Goal: Task Accomplishment & Management: Manage account settings

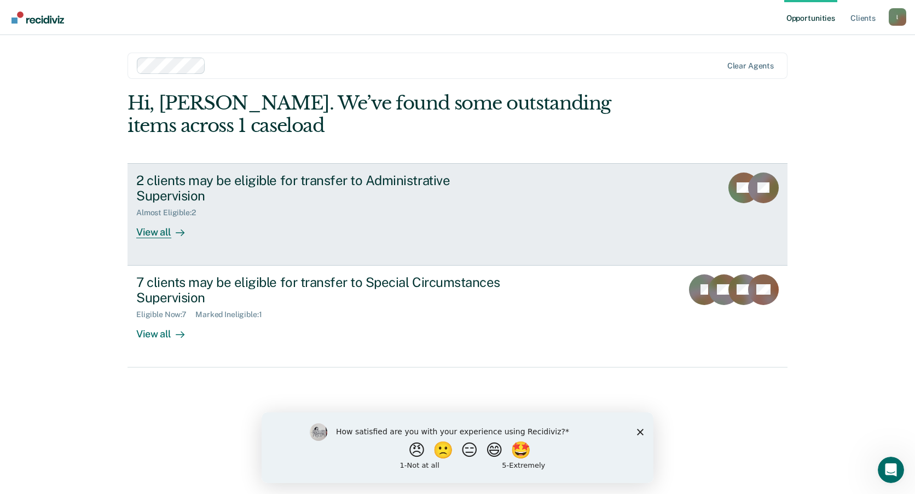
click at [156, 217] on div "View all" at bounding box center [166, 227] width 61 height 21
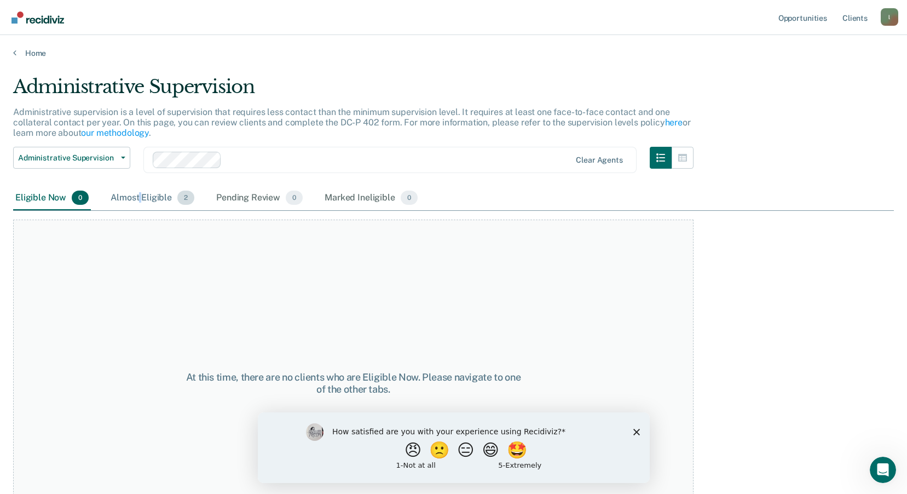
click at [140, 200] on div "Almost Eligible 2" at bounding box center [152, 198] width 88 height 24
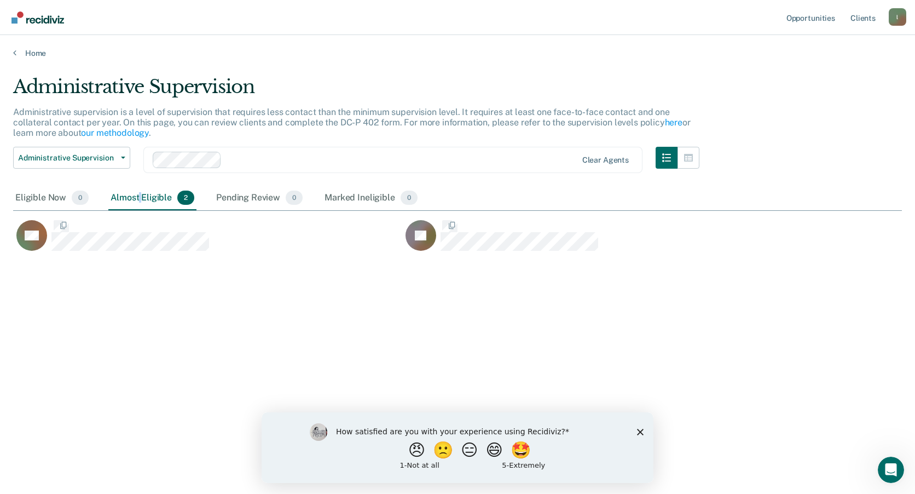
scroll to position [328, 880]
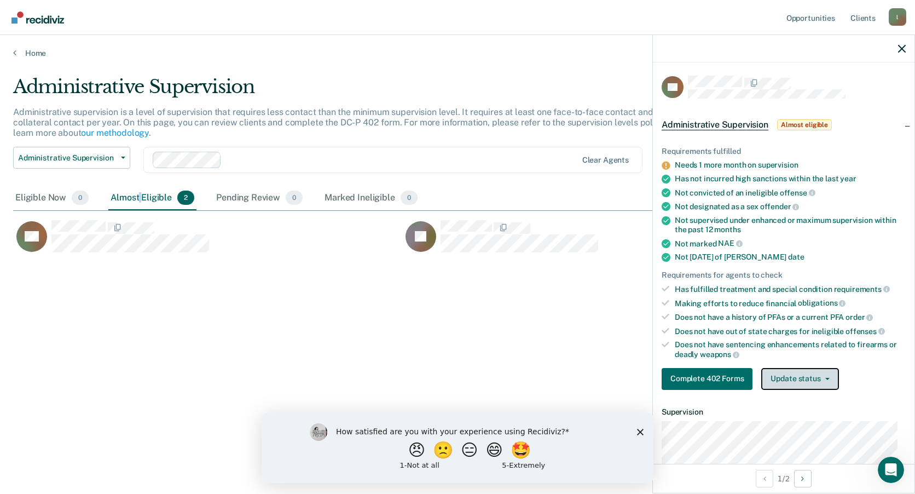
click at [832, 376] on button "Update status" at bounding box center [799, 379] width 77 height 22
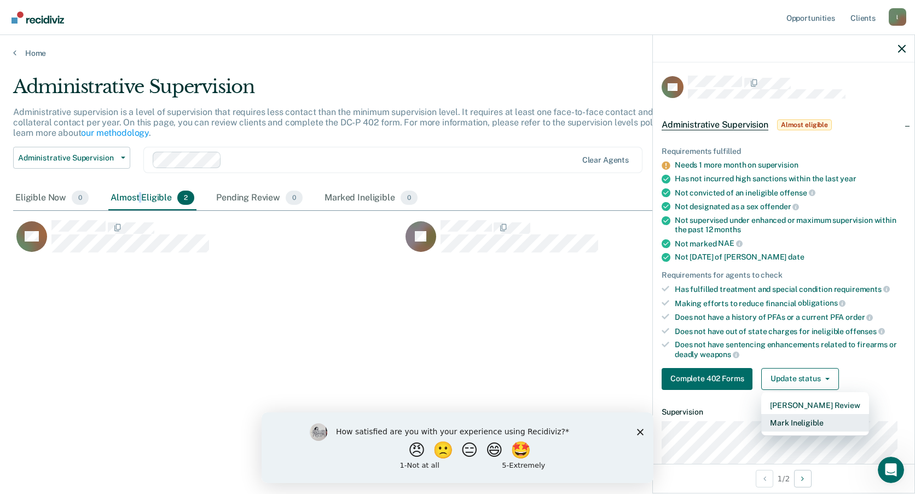
click at [815, 426] on button "Mark Ineligible" at bounding box center [814, 423] width 107 height 18
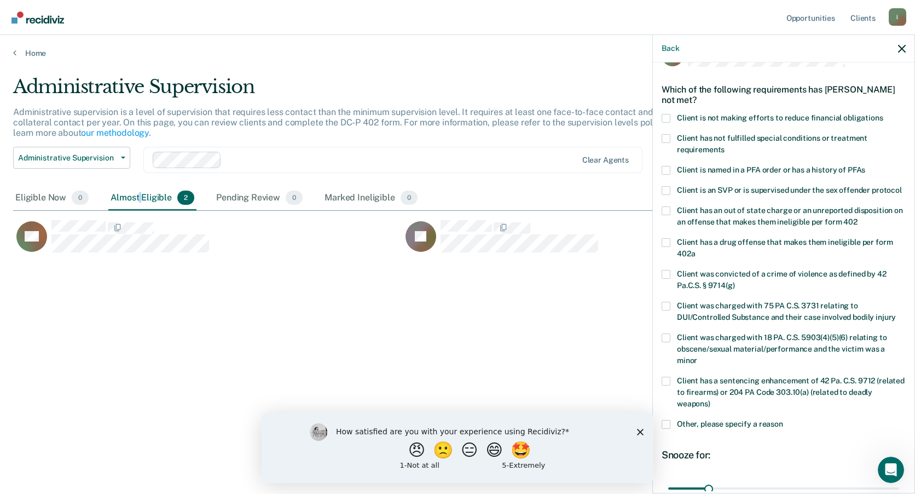
scroll to position [55, 0]
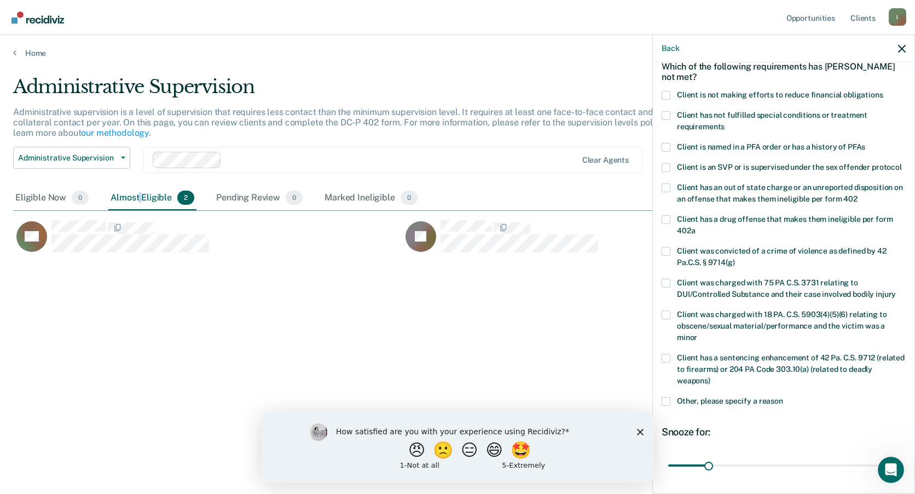
click at [667, 405] on span at bounding box center [666, 401] width 9 height 9
click at [783, 397] on input "Other, please specify a reason" at bounding box center [783, 397] width 0 height 0
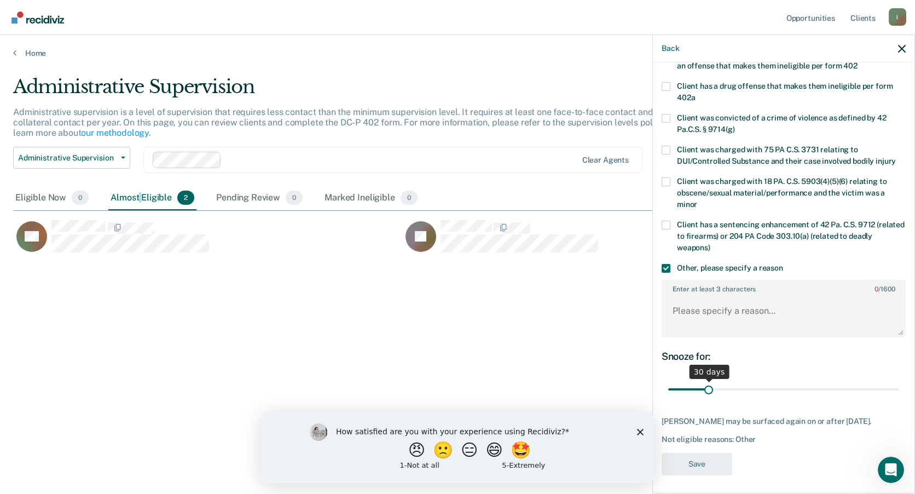
scroll to position [202, 0]
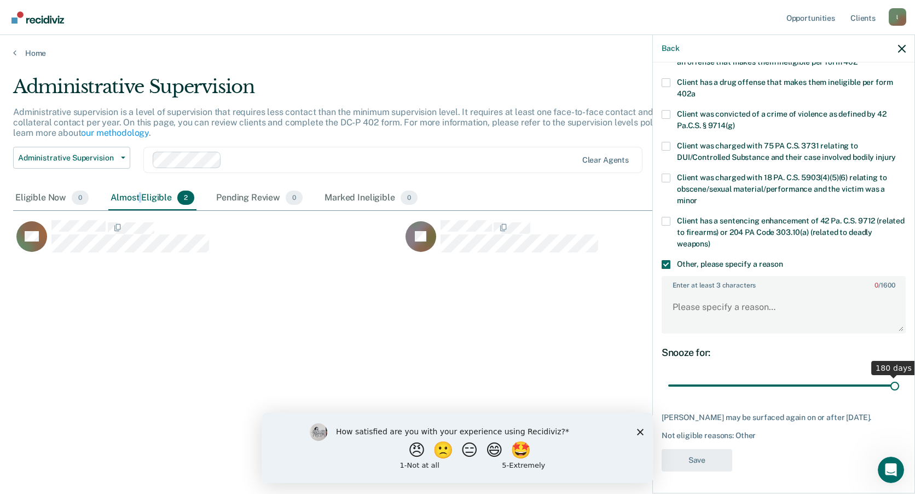
drag, startPoint x: 706, startPoint y: 386, endPoint x: 911, endPoint y: 377, distance: 204.8
type input "180"
click at [899, 377] on input "range" at bounding box center [783, 385] width 231 height 19
click at [756, 309] on textarea "Enter at least 3 characters 0 / 1600" at bounding box center [784, 312] width 242 height 40
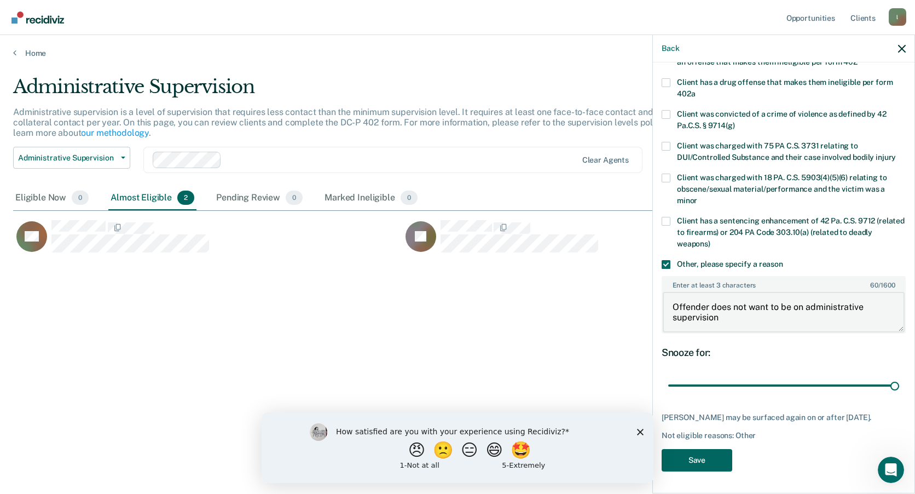
type textarea "Offender does not want to be on administrative supervision"
click at [685, 462] on button "Save" at bounding box center [697, 460] width 71 height 22
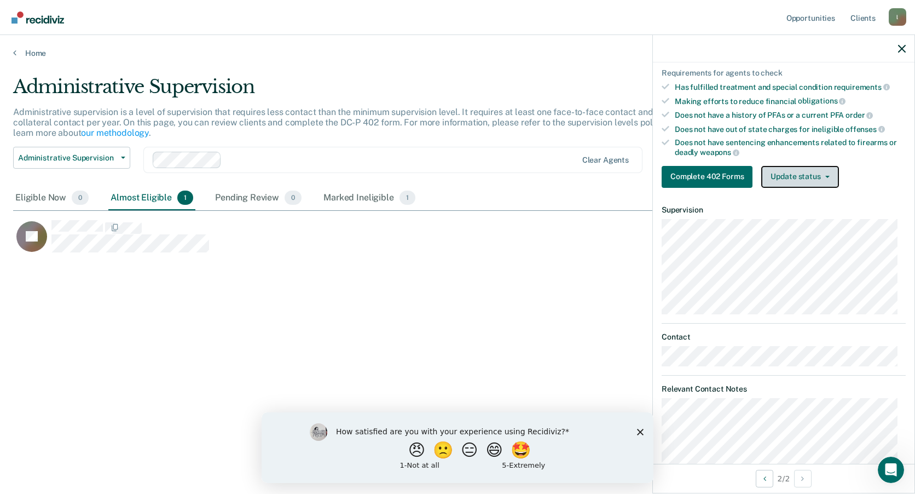
click at [838, 181] on button "Update status" at bounding box center [799, 177] width 77 height 22
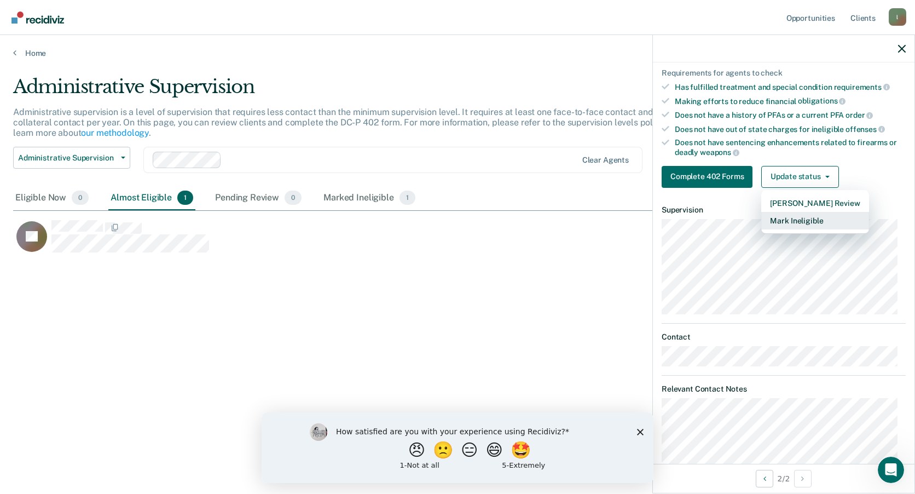
click at [812, 221] on button "Mark Ineligible" at bounding box center [814, 221] width 107 height 18
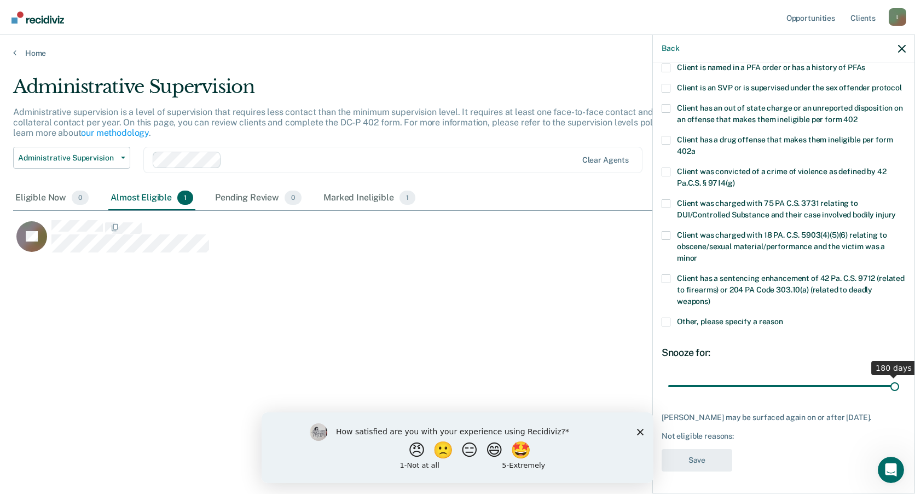
drag, startPoint x: 707, startPoint y: 386, endPoint x: 903, endPoint y: 384, distance: 195.9
type input "180"
click at [899, 384] on input "range" at bounding box center [783, 385] width 231 height 19
click at [666, 323] on span at bounding box center [666, 321] width 9 height 9
click at [783, 317] on input "Other, please specify a reason" at bounding box center [783, 317] width 0 height 0
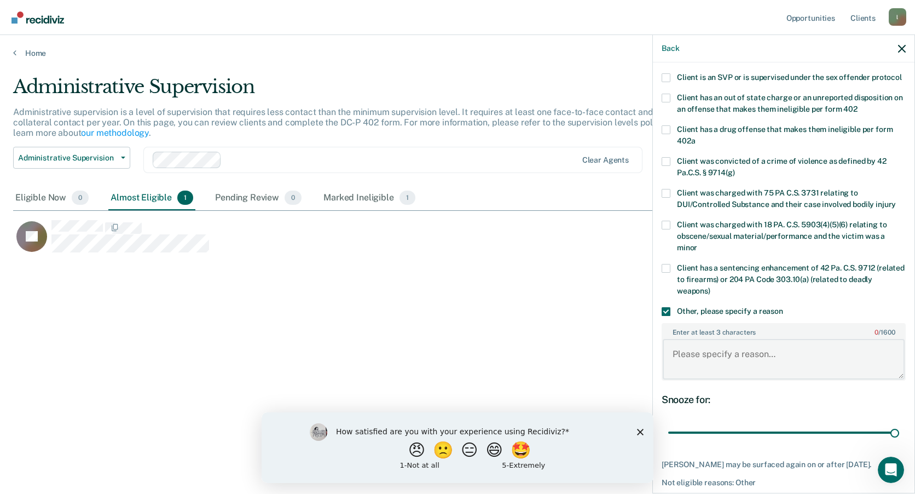
click at [747, 371] on textarea "Enter at least 3 characters 0 / 1600" at bounding box center [784, 359] width 242 height 40
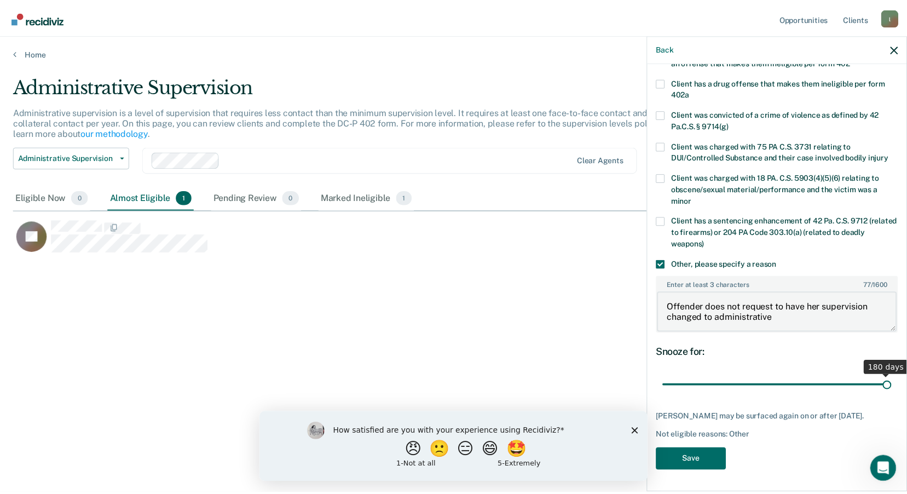
scroll to position [202, 0]
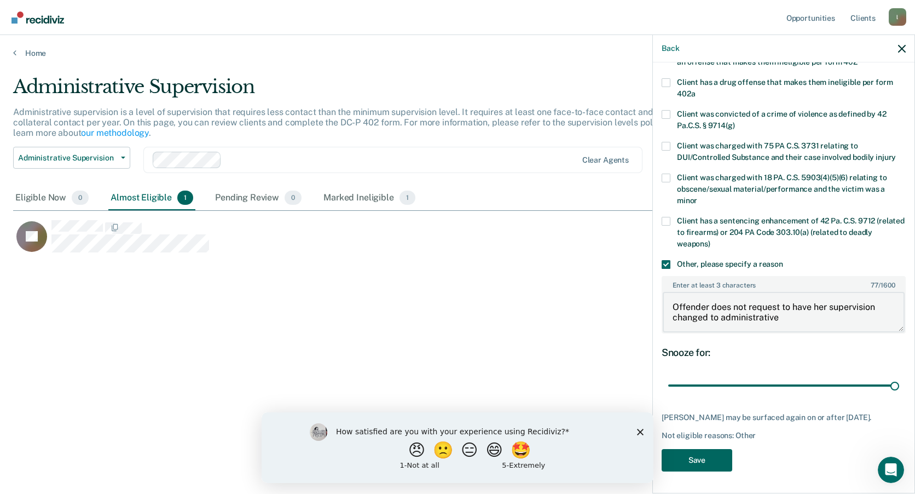
type textarea "Offender does not request to have her supervision changed to administrative"
click at [710, 457] on button "Save" at bounding box center [697, 460] width 71 height 22
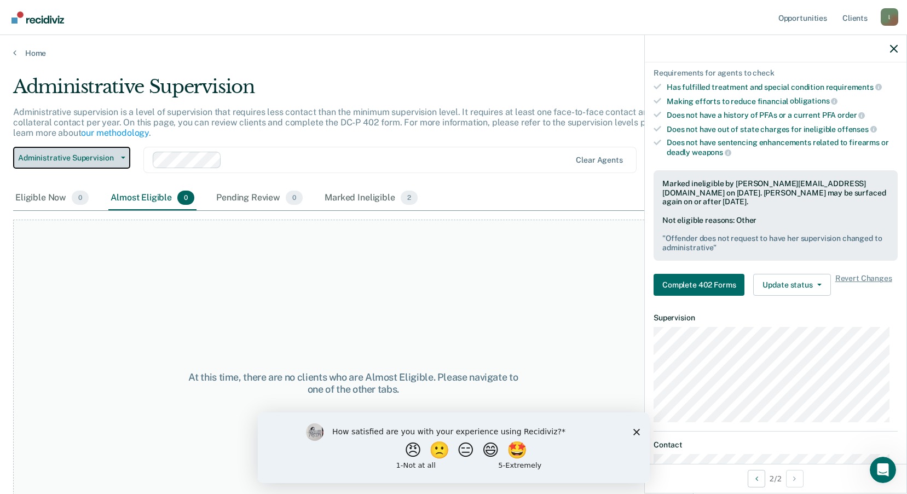
click at [107, 159] on span "Administrative Supervision" at bounding box center [67, 157] width 99 height 9
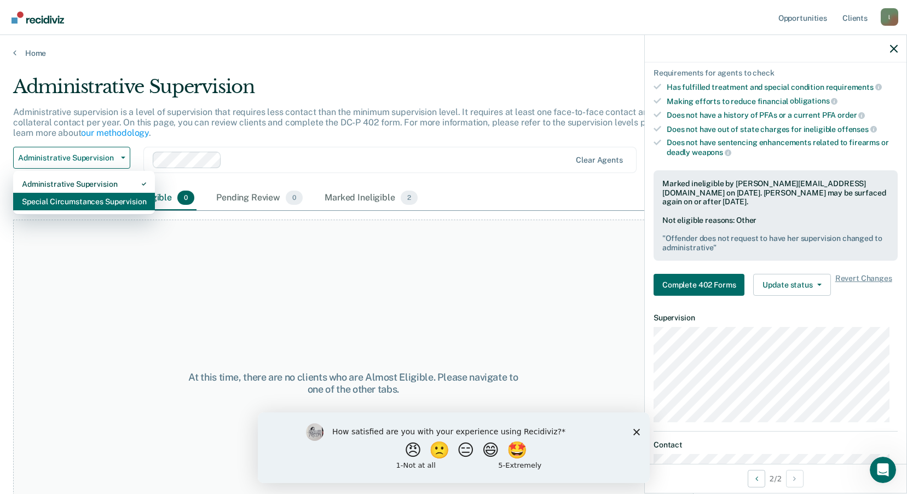
click at [107, 202] on div "Special Circumstances Supervision" at bounding box center [84, 202] width 124 height 18
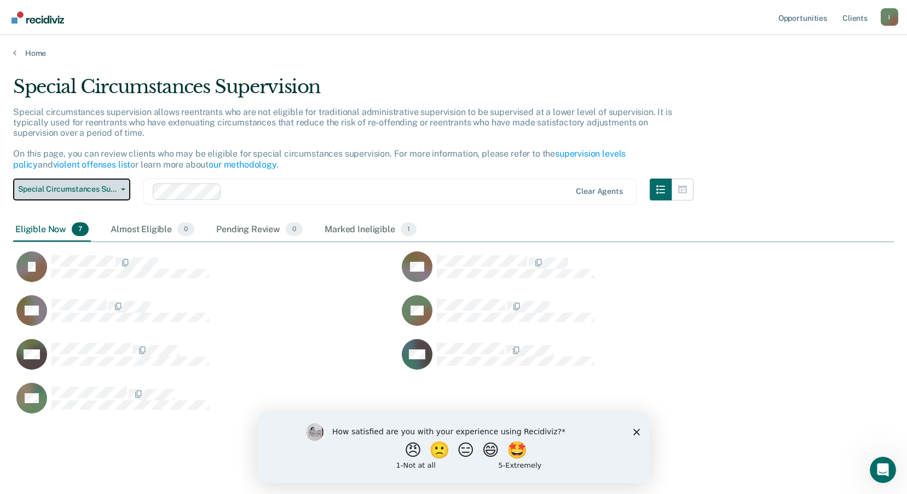
scroll to position [339, 872]
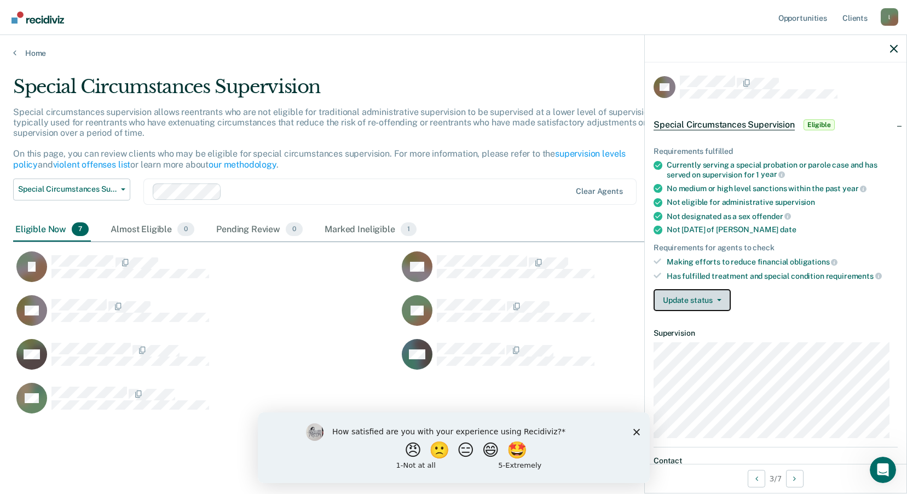
click at [722, 299] on button "Update status" at bounding box center [691, 300] width 77 height 22
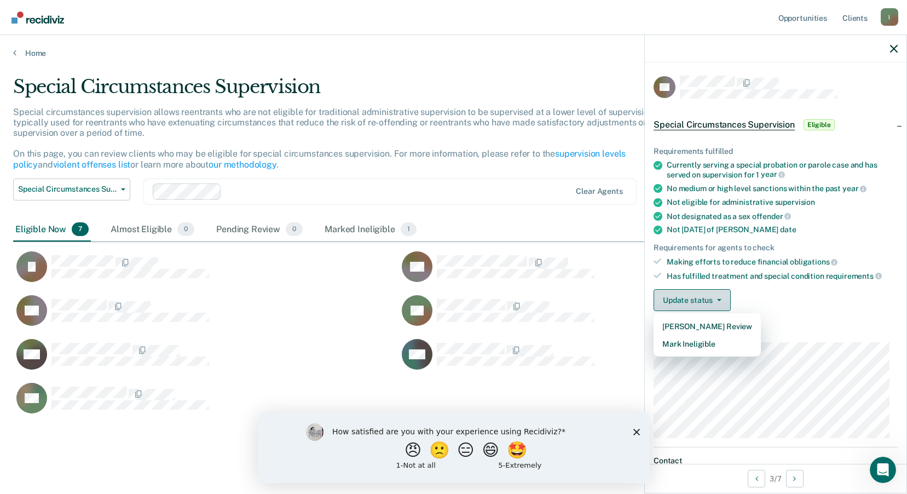
click at [722, 299] on button "Update status" at bounding box center [691, 300] width 77 height 22
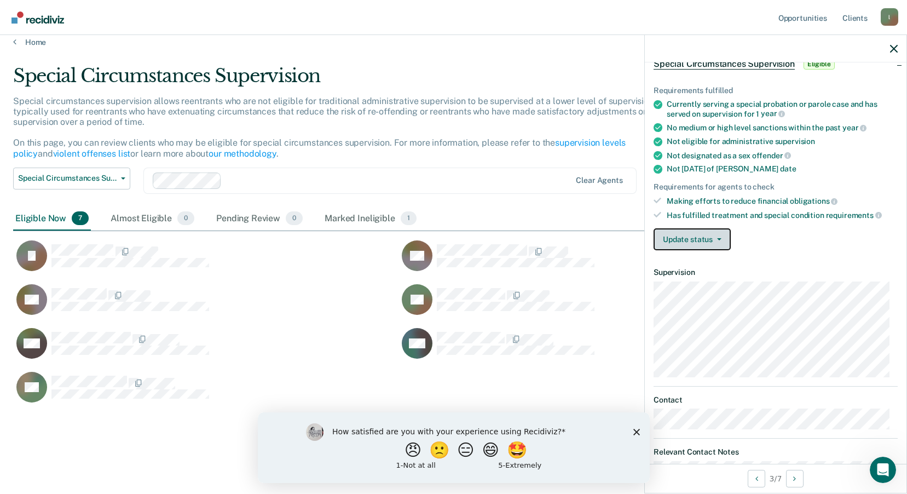
scroll to position [19, 0]
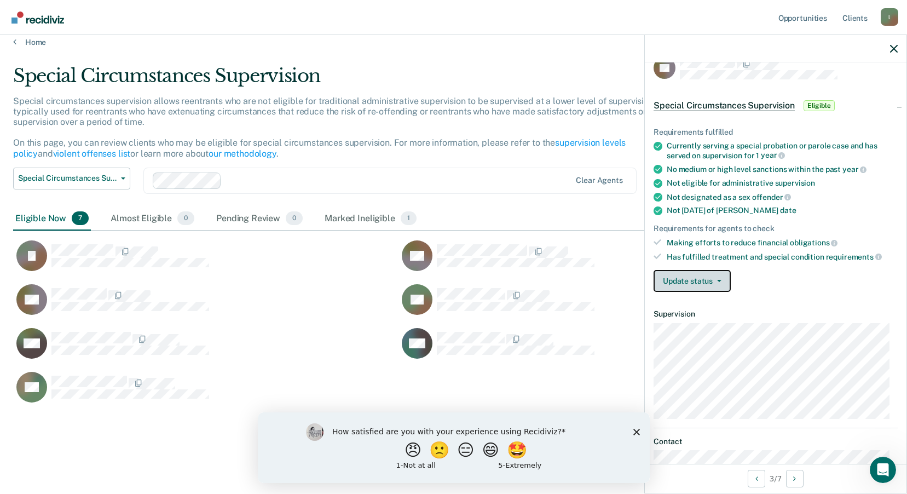
click at [695, 284] on button "Update status" at bounding box center [691, 281] width 77 height 22
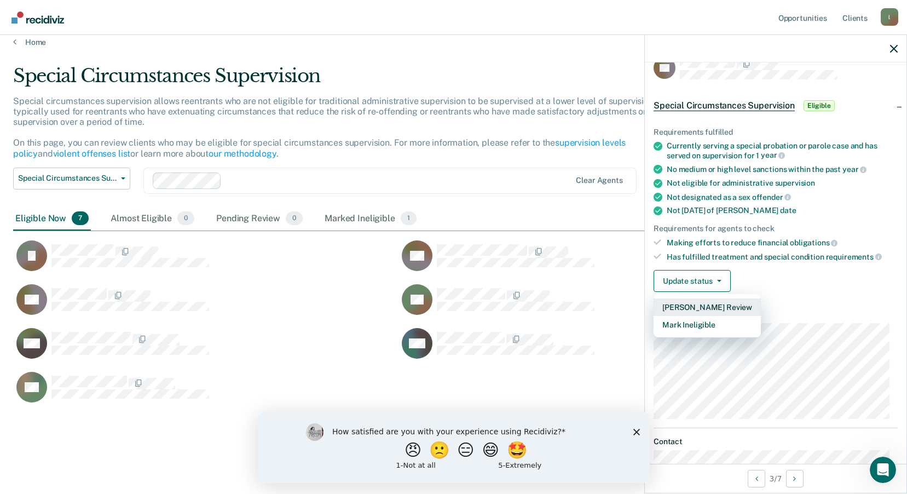
click at [697, 306] on button "[PERSON_NAME] Review" at bounding box center [706, 307] width 107 height 18
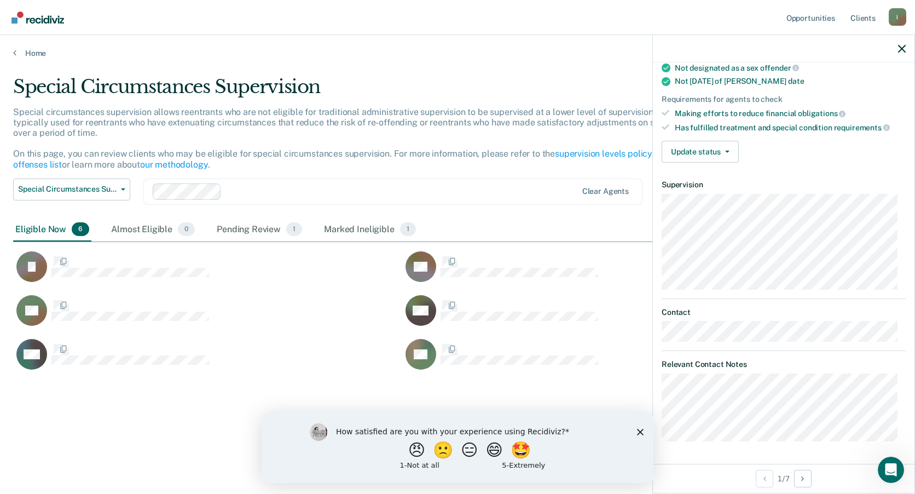
scroll to position [147, 0]
click at [731, 154] on button "Update status" at bounding box center [700, 153] width 77 height 22
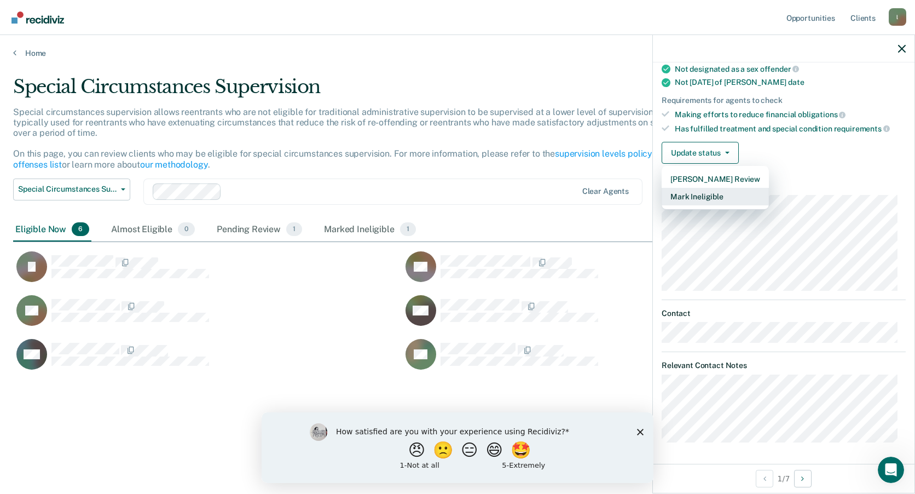
click at [720, 198] on button "Mark Ineligible" at bounding box center [715, 197] width 107 height 18
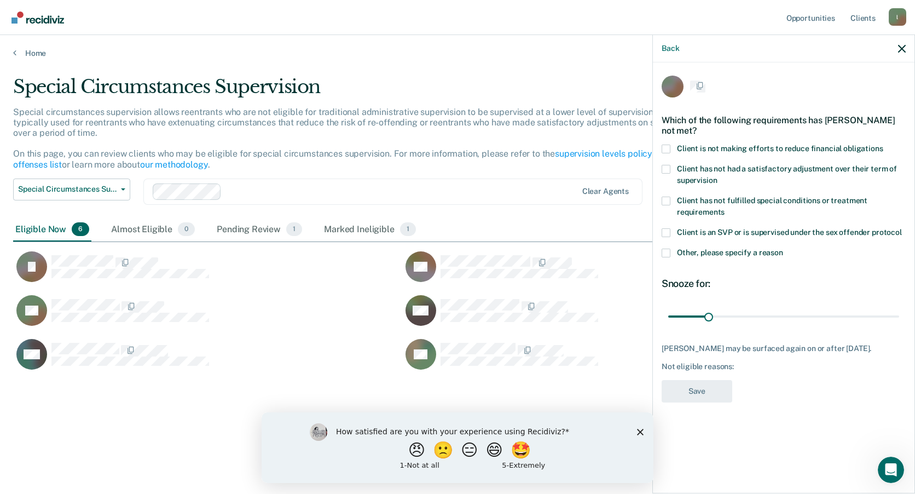
scroll to position [0, 0]
click at [670, 253] on span at bounding box center [666, 254] width 9 height 9
click at [783, 250] on input "Other, please specify a reason" at bounding box center [783, 250] width 0 height 0
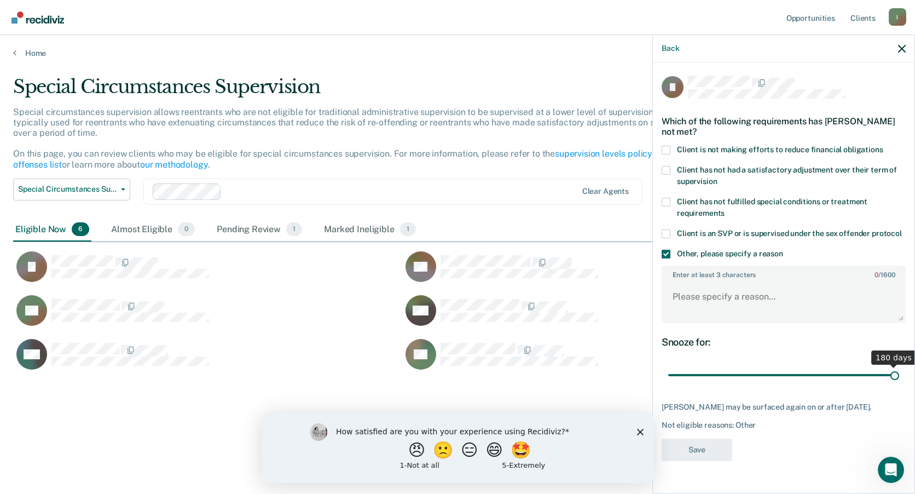
drag, startPoint x: 709, startPoint y: 374, endPoint x: 904, endPoint y: 373, distance: 195.4
type input "180"
click at [899, 373] on input "range" at bounding box center [783, 375] width 231 height 19
click at [731, 296] on textarea "Enter at least 3 characters 0 / 1600" at bounding box center [784, 301] width 242 height 40
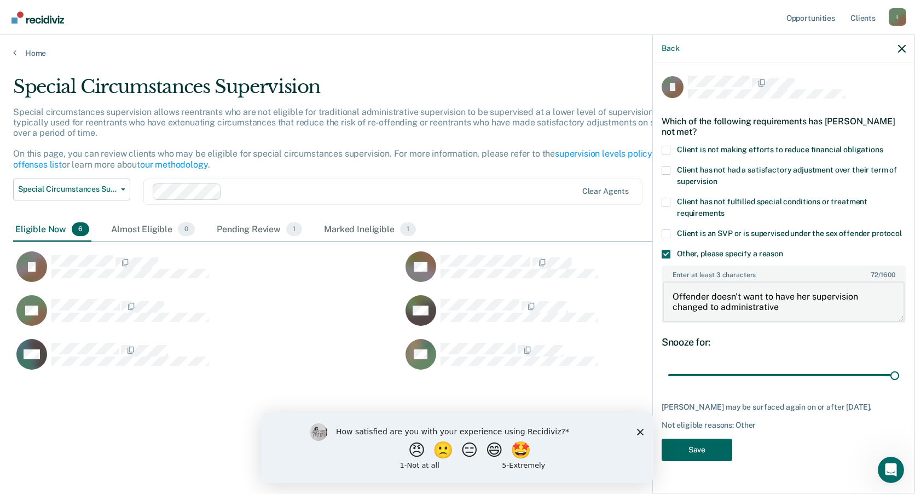
type textarea "Offender doesn't want to have her supervision changed to administrative"
click at [706, 453] on button "Save" at bounding box center [697, 449] width 71 height 22
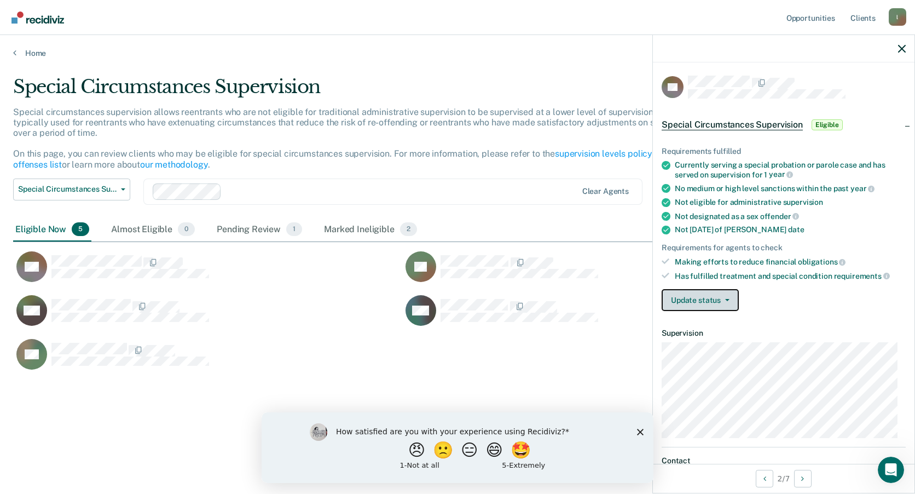
click at [722, 302] on button "Update status" at bounding box center [700, 300] width 77 height 22
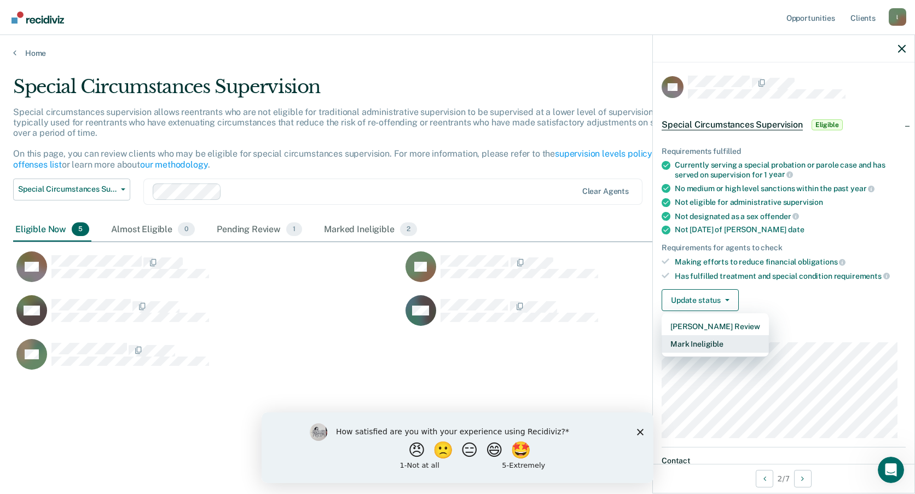
click at [715, 343] on button "Mark Ineligible" at bounding box center [715, 344] width 107 height 18
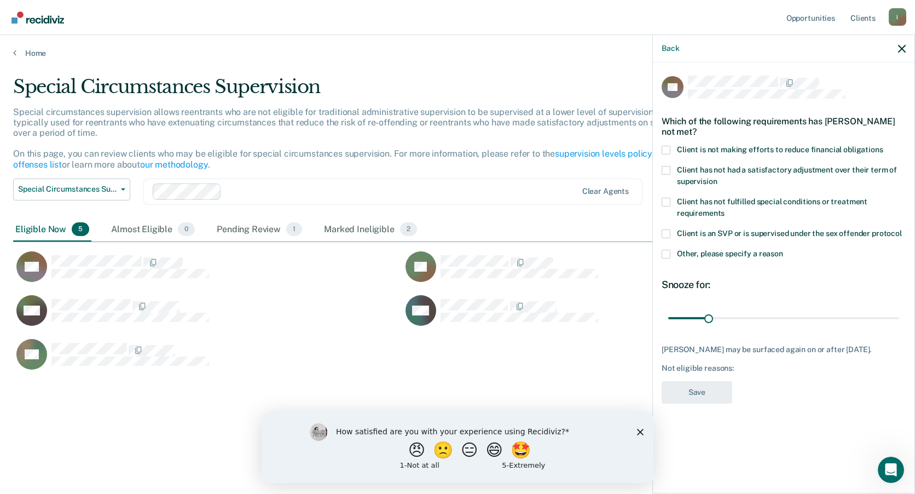
click at [667, 254] on span at bounding box center [666, 254] width 9 height 9
click at [783, 250] on input "Other, please specify a reason" at bounding box center [783, 250] width 0 height 0
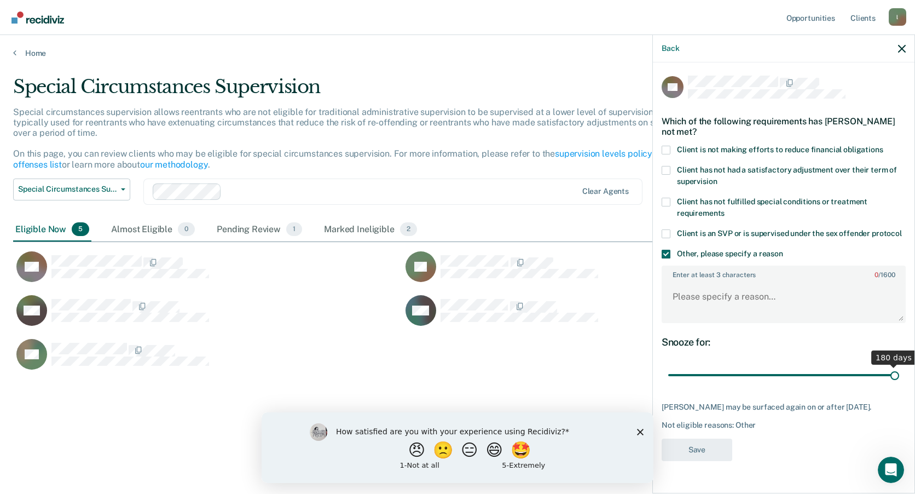
drag, startPoint x: 711, startPoint y: 376, endPoint x: 945, endPoint y: 383, distance: 233.2
type input "180"
click at [899, 383] on input "range" at bounding box center [783, 375] width 231 height 19
click at [708, 314] on textarea "Enter at least 3 characters 0 / 1600" at bounding box center [784, 301] width 242 height 40
type textarea "O"
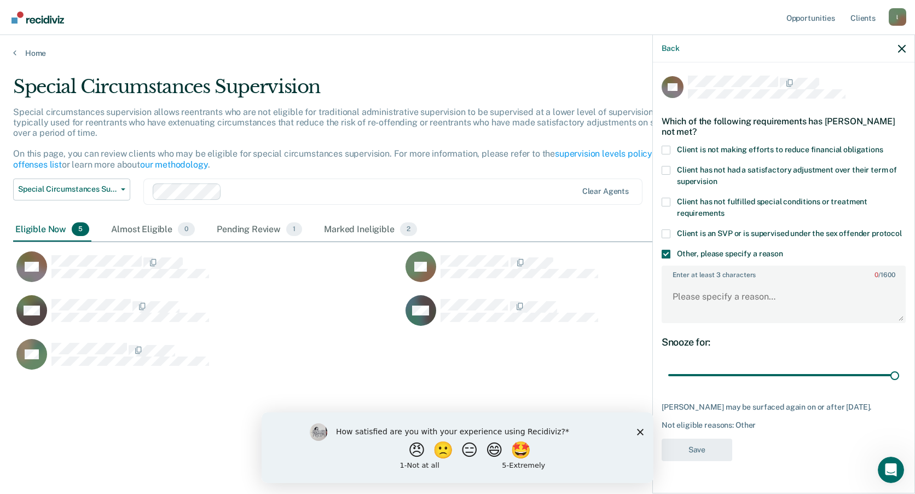
click at [663, 255] on span at bounding box center [666, 254] width 9 height 9
click at [783, 250] on input "Other, please specify a reason" at bounding box center [783, 250] width 0 height 0
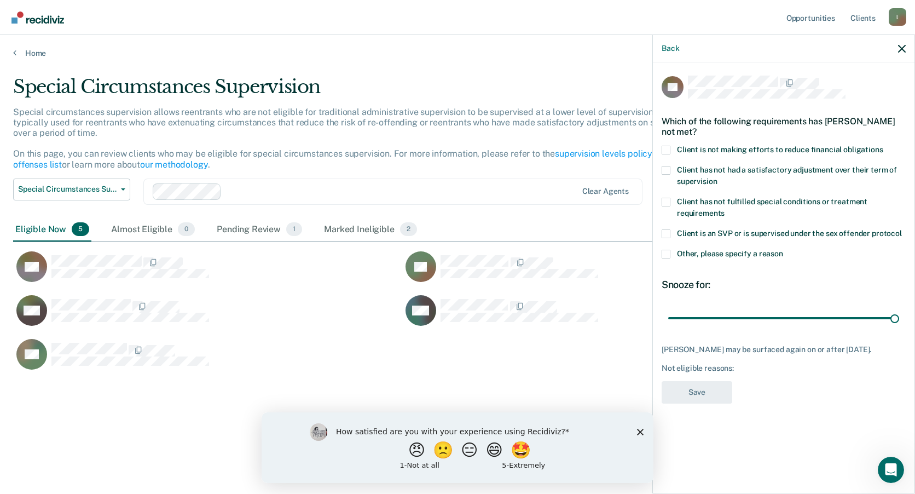
click at [671, 148] on label "Client is not making efforts to reduce financial obligations" at bounding box center [784, 151] width 244 height 11
click at [883, 146] on input "Client is not making efforts to reduce financial obligations" at bounding box center [883, 146] width 0 height 0
click at [711, 403] on button "Save" at bounding box center [697, 392] width 71 height 22
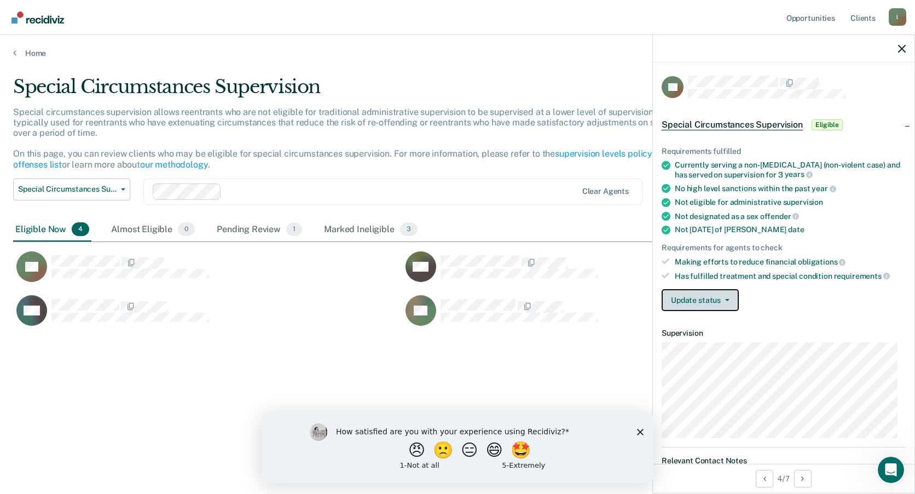
click at [723, 299] on span "button" at bounding box center [725, 300] width 9 height 2
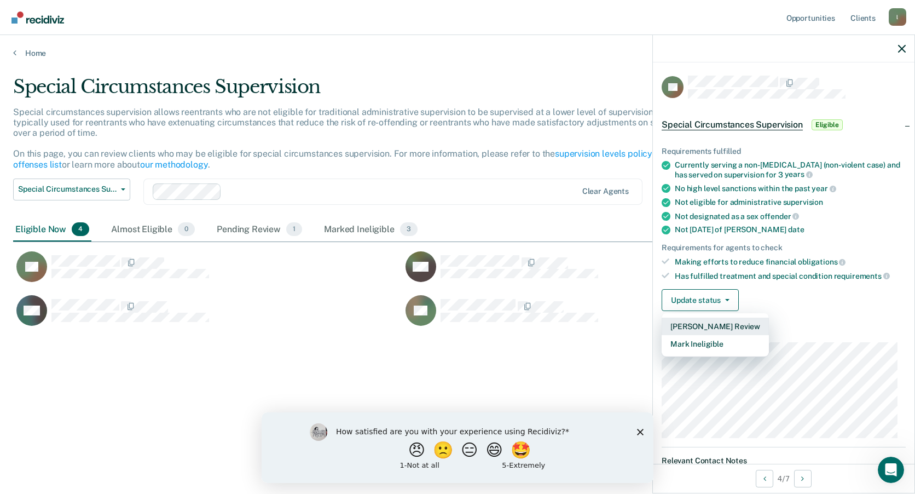
click at [724, 325] on button "[PERSON_NAME] Review" at bounding box center [715, 326] width 107 height 18
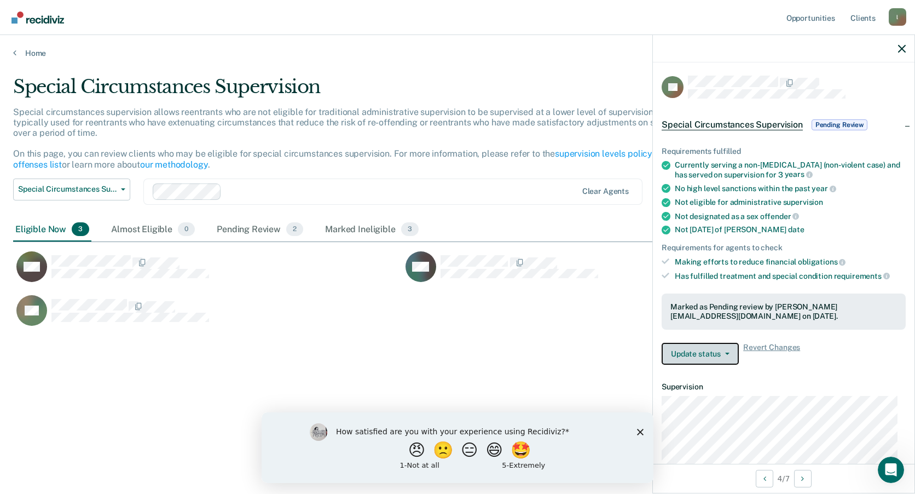
scroll to position [55, 0]
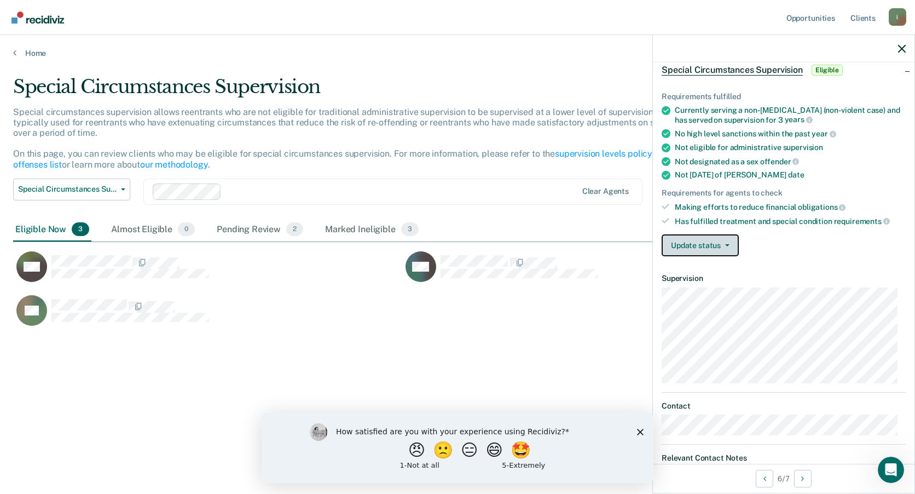
click at [728, 246] on button "Update status" at bounding box center [700, 245] width 77 height 22
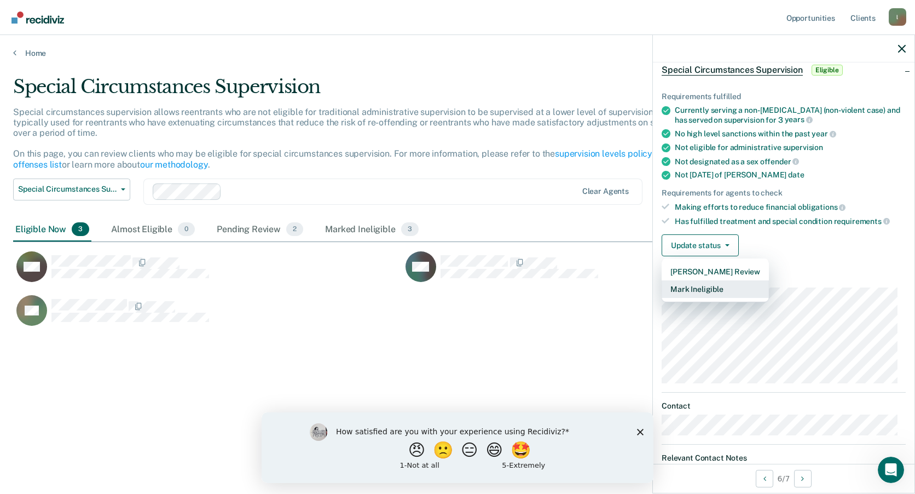
click at [714, 288] on button "Mark Ineligible" at bounding box center [715, 289] width 107 height 18
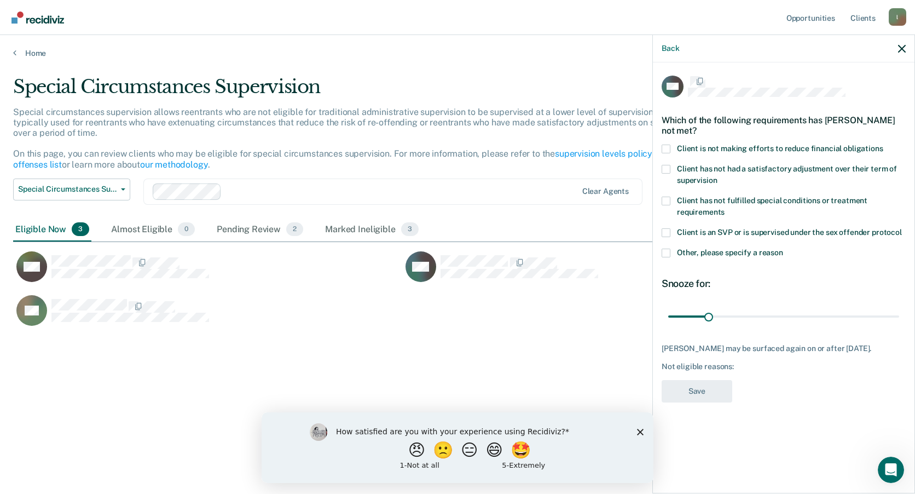
scroll to position [0, 0]
click at [671, 148] on label "Client is not making efforts to reduce financial obligations" at bounding box center [784, 151] width 244 height 11
click at [883, 146] on input "Client is not making efforts to reduce financial obligations" at bounding box center [883, 146] width 0 height 0
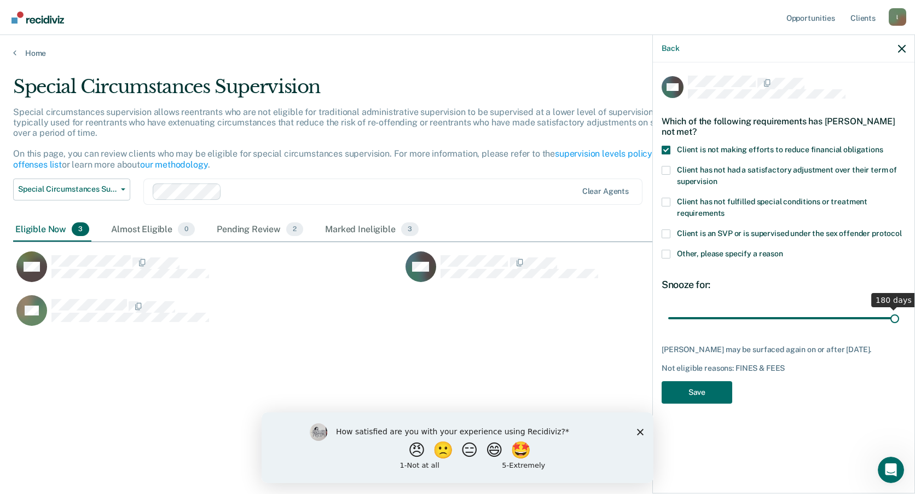
drag, startPoint x: 710, startPoint y: 316, endPoint x: 1018, endPoint y: 314, distance: 308.6
type input "180"
click at [899, 314] on input "range" at bounding box center [783, 317] width 231 height 19
click at [718, 395] on button "Save" at bounding box center [697, 392] width 71 height 22
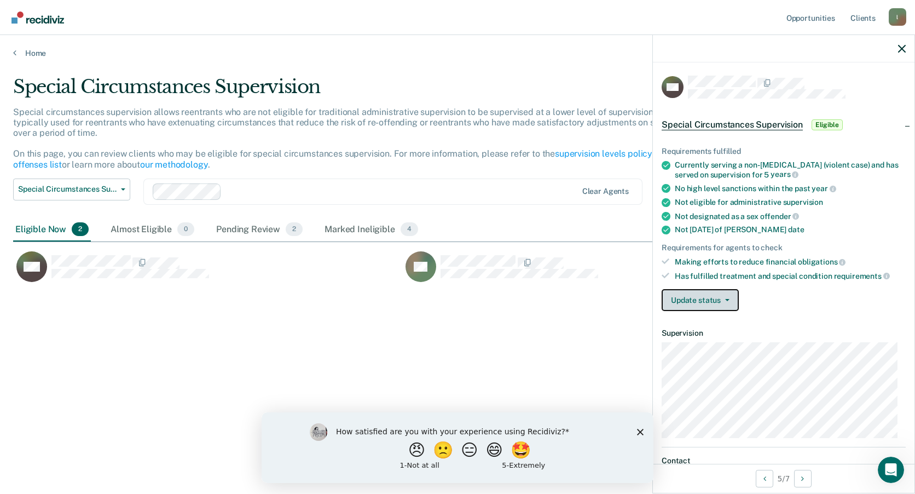
click at [726, 299] on icon "button" at bounding box center [727, 300] width 4 height 2
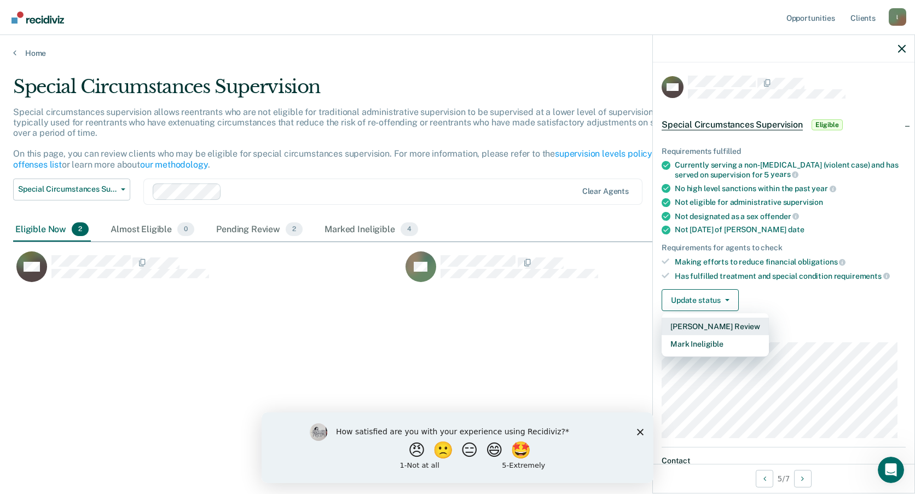
click at [714, 321] on button "[PERSON_NAME] Review" at bounding box center [715, 326] width 107 height 18
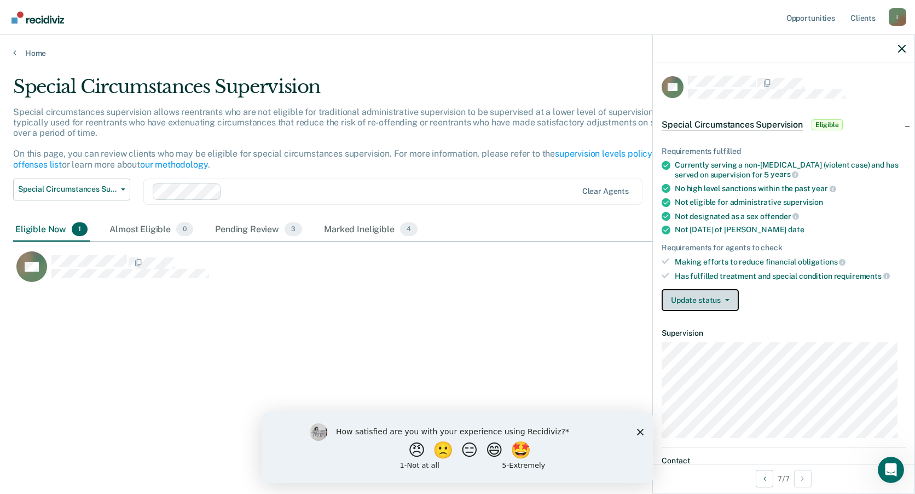
click at [728, 300] on icon "button" at bounding box center [727, 300] width 4 height 2
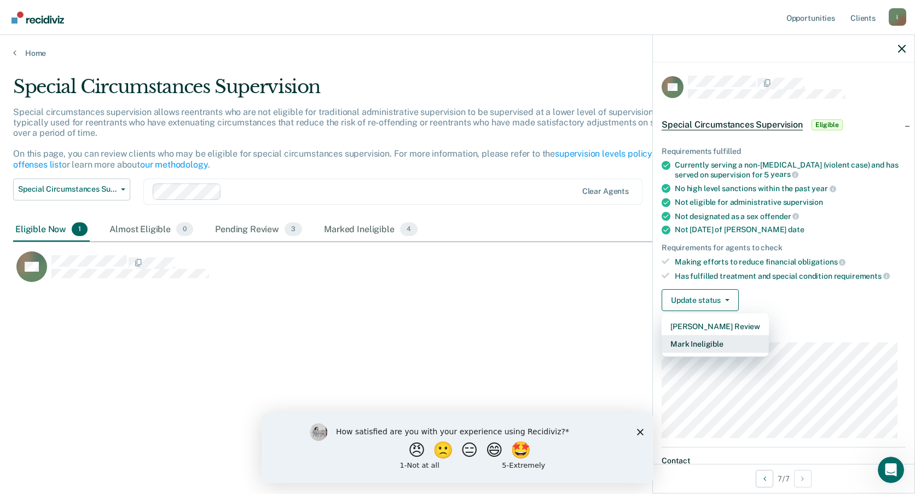
click at [723, 341] on button "Mark Ineligible" at bounding box center [715, 344] width 107 height 18
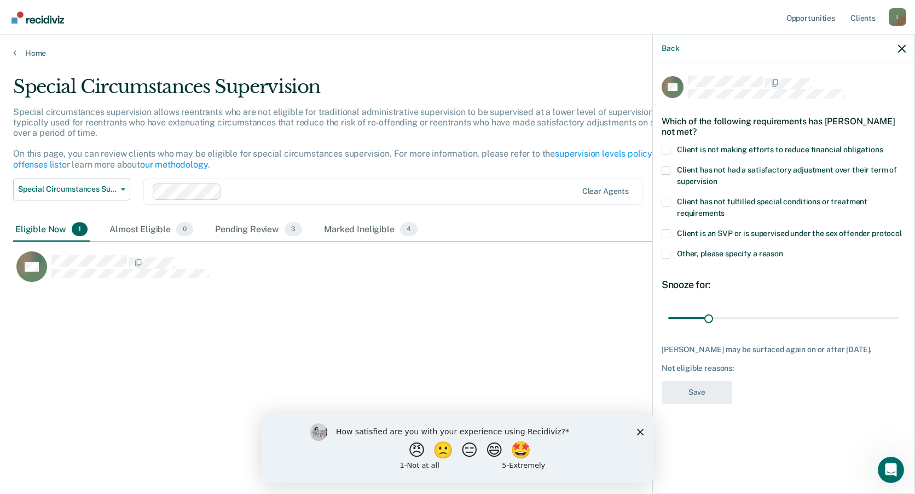
click at [665, 251] on span at bounding box center [666, 254] width 9 height 9
click at [783, 250] on input "Other, please specify a reason" at bounding box center [783, 250] width 0 height 0
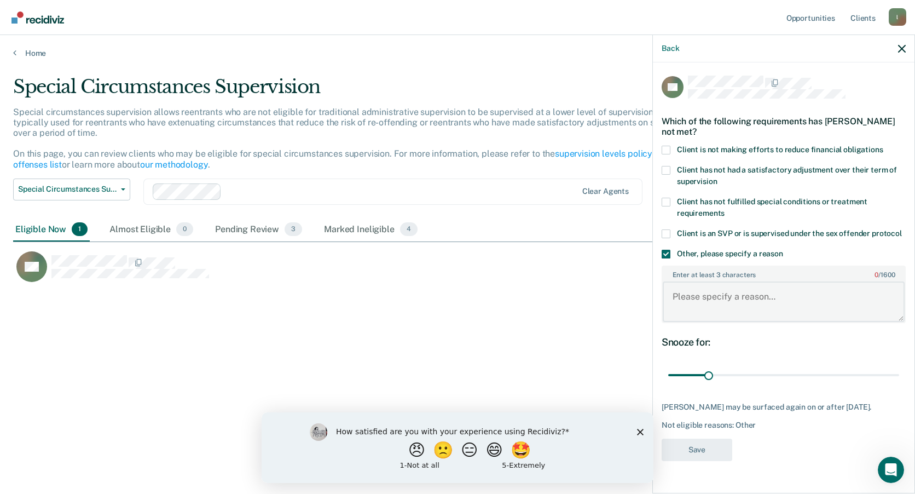
click at [687, 300] on textarea "Enter at least 3 characters 0 / 1600" at bounding box center [784, 301] width 242 height 40
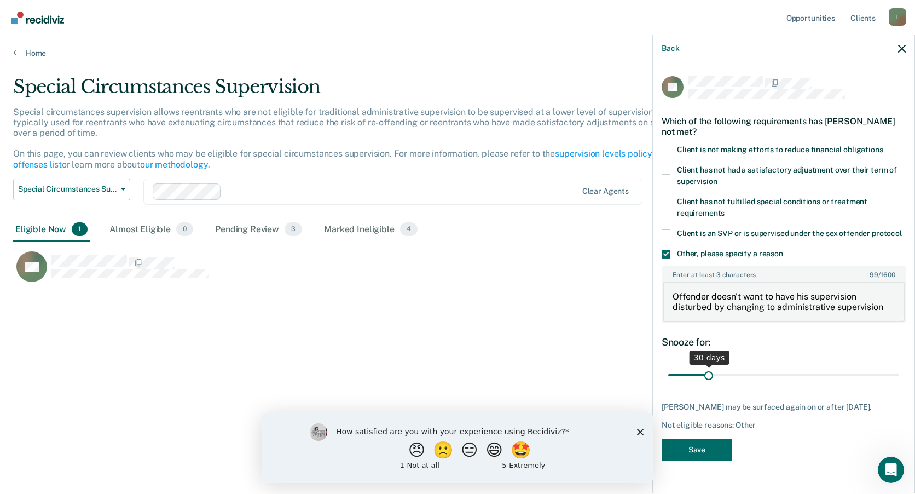
type textarea "Offender doesn't want to have his supervision disturbed by changing to administ…"
drag, startPoint x: 709, startPoint y: 372, endPoint x: 902, endPoint y: 373, distance: 193.7
type input "180"
click at [899, 373] on input "range" at bounding box center [783, 375] width 231 height 19
click at [699, 447] on button "Save" at bounding box center [697, 449] width 71 height 22
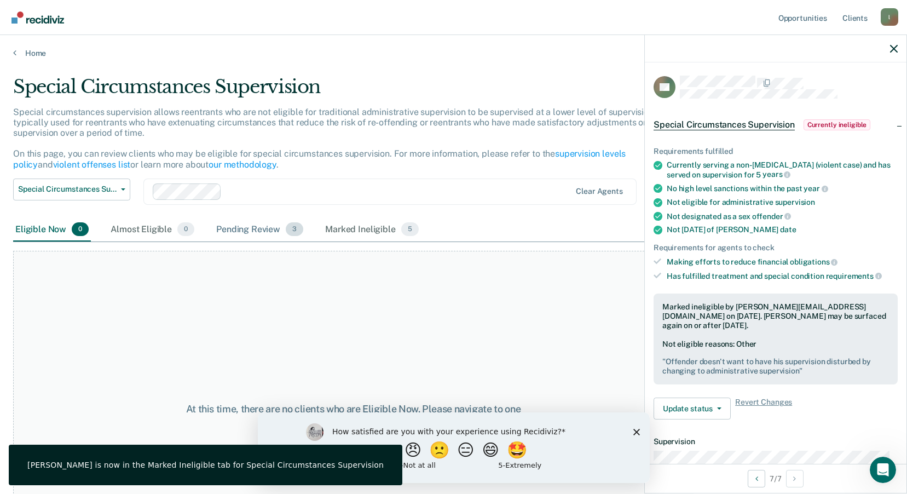
click at [246, 226] on div "Pending Review 3" at bounding box center [259, 230] width 91 height 24
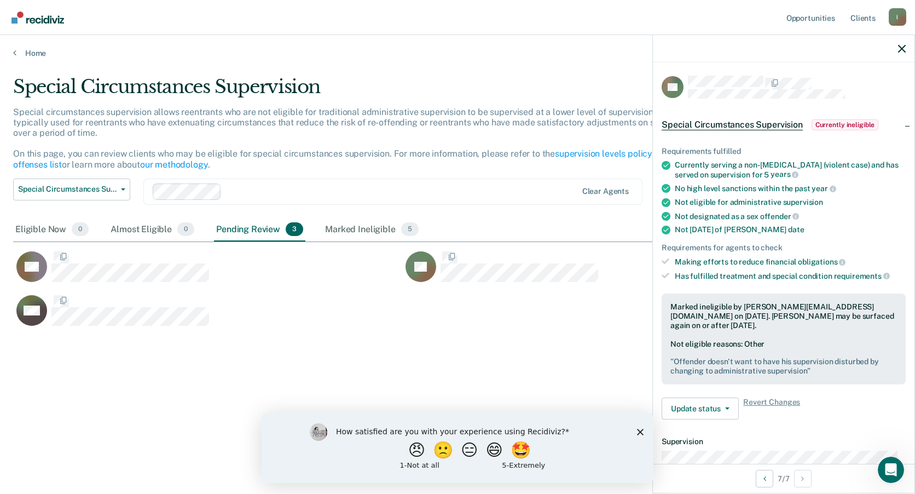
scroll to position [328, 880]
